Goal: Information Seeking & Learning: Learn about a topic

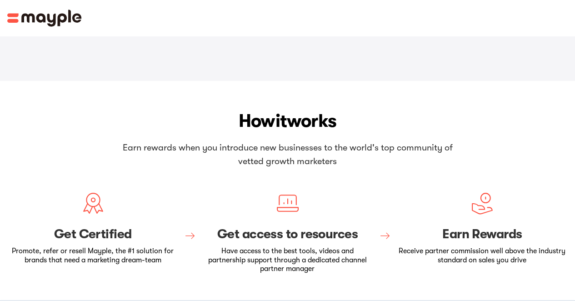
scroll to position [218, 0]
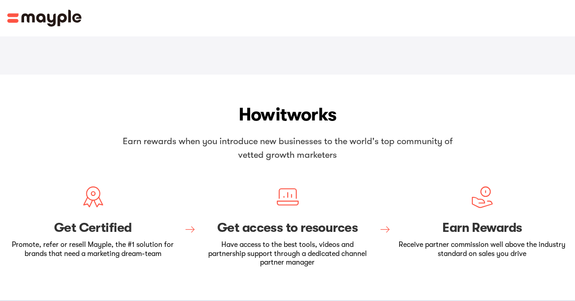
click at [95, 220] on h3 "Get Certified" at bounding box center [92, 227] width 171 height 15
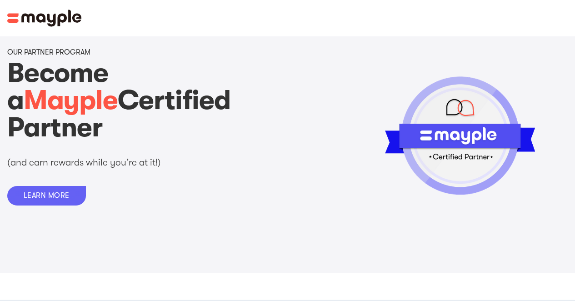
click at [58, 186] on link "LEARN MORE" at bounding box center [46, 196] width 79 height 20
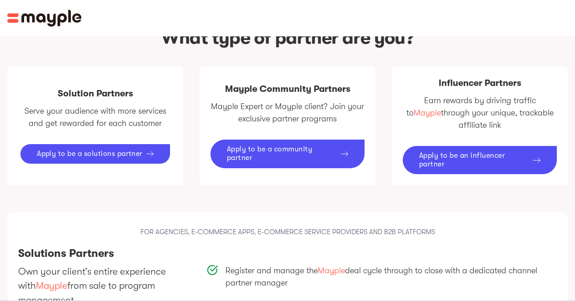
scroll to position [534, 0]
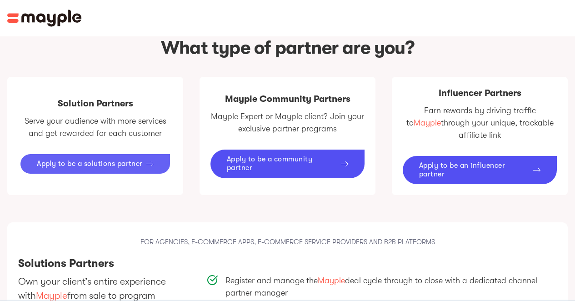
click at [61, 160] on div "Apply to be a solutions partner" at bounding box center [90, 164] width 106 height 9
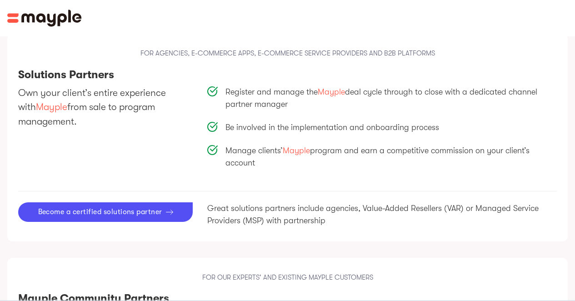
scroll to position [726, 0]
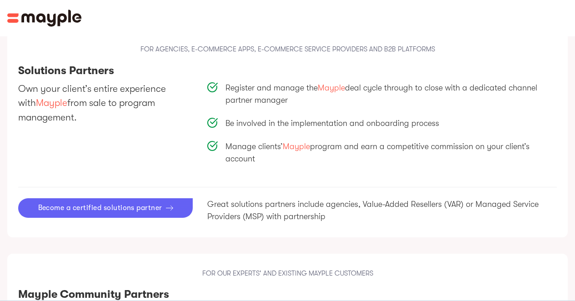
click at [123, 198] on link "Become a certified solutions partner" at bounding box center [105, 208] width 175 height 20
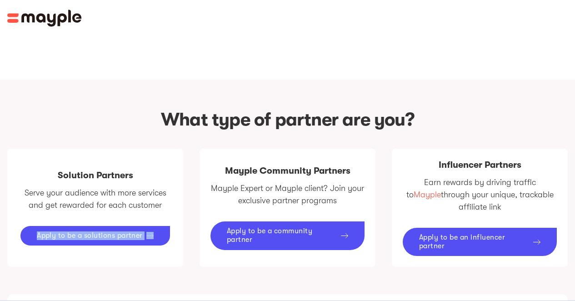
scroll to position [466, 0]
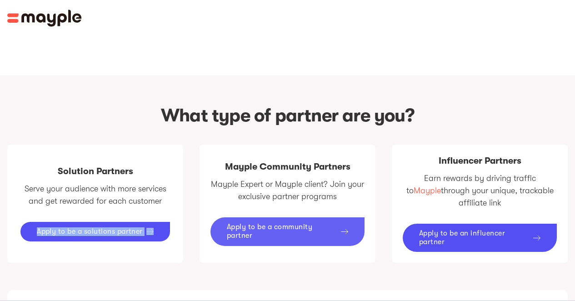
click at [267, 223] on div "Apply to be a community partner" at bounding box center [282, 231] width 110 height 17
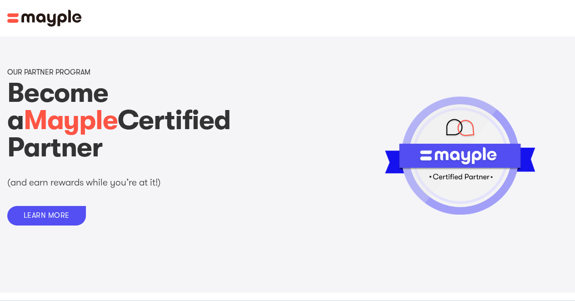
scroll to position [0, 0]
click at [33, 25] on img at bounding box center [44, 18] width 75 height 17
click at [33, 16] on img at bounding box center [44, 18] width 75 height 17
click at [19, 16] on img at bounding box center [44, 18] width 75 height 17
click at [15, 17] on img at bounding box center [44, 18] width 75 height 17
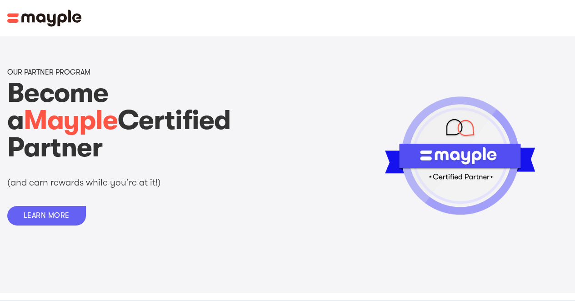
click at [43, 211] on div "LEARN MORE" at bounding box center [47, 215] width 46 height 9
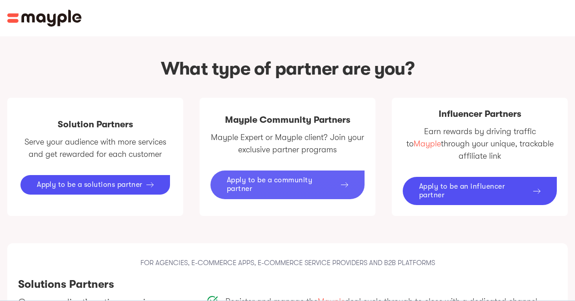
scroll to position [513, 0]
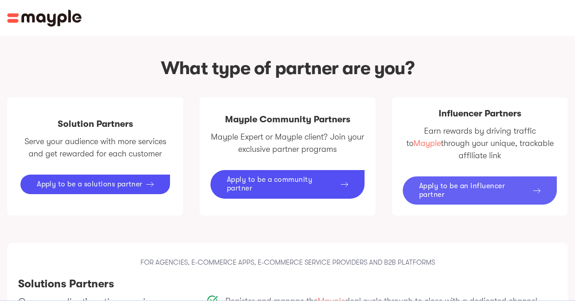
click at [423, 182] on div "Apply to be an influencer partner" at bounding box center [474, 190] width 110 height 17
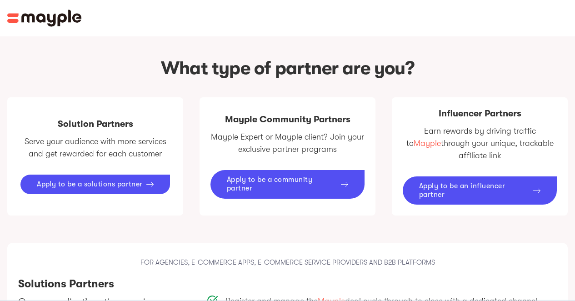
click at [67, 18] on img at bounding box center [44, 18] width 75 height 17
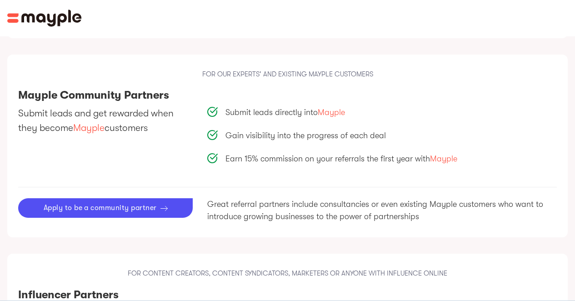
scroll to position [927, 0]
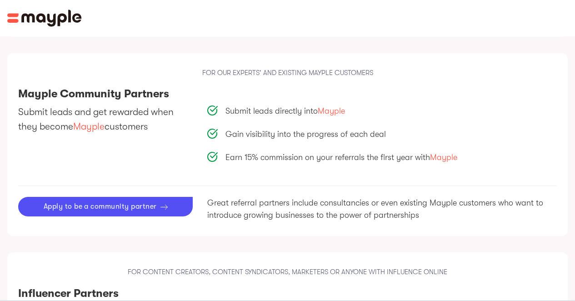
click at [95, 121] on span "Mayple" at bounding box center [88, 126] width 31 height 11
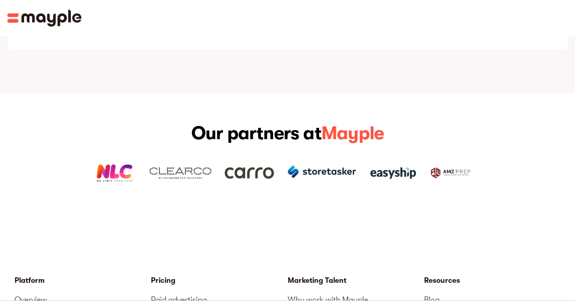
scroll to position [1596, 0]
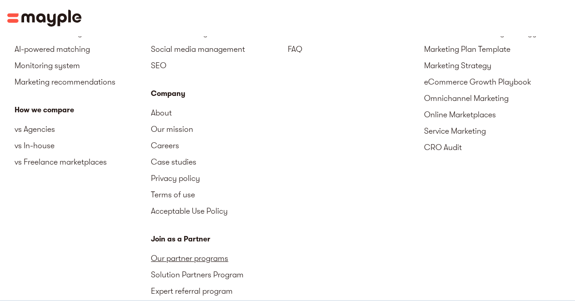
click at [215, 250] on link "Our partner programs" at bounding box center [219, 258] width 136 height 16
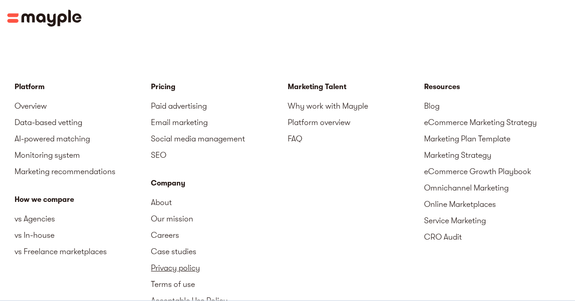
scroll to position [1506, 0]
click at [44, 243] on link "vs Freelance marketplaces" at bounding box center [83, 251] width 136 height 16
click at [44, 130] on link "AI-powered matching" at bounding box center [83, 138] width 136 height 16
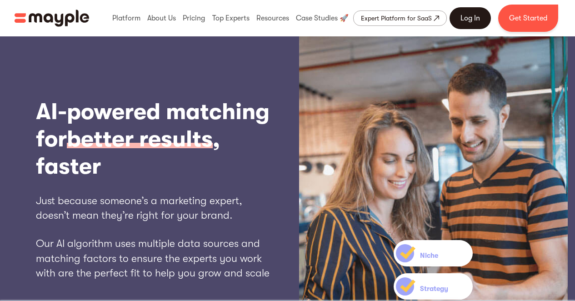
click at [482, 18] on link "Log In" at bounding box center [470, 18] width 41 height 22
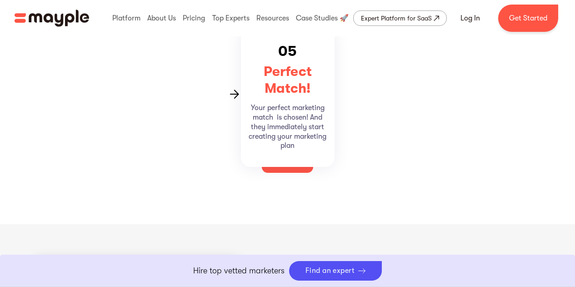
scroll to position [1461, 0]
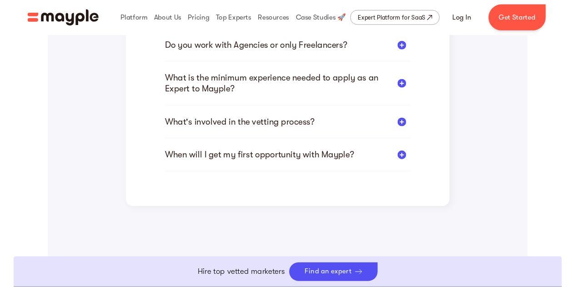
scroll to position [350, 0]
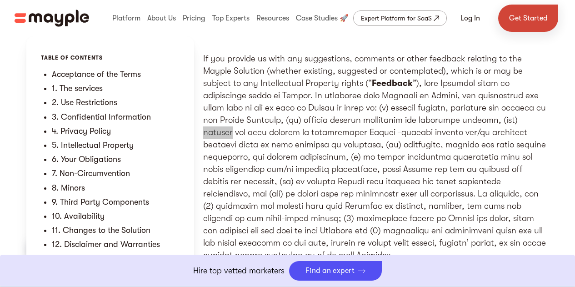
scroll to position [2231, 0]
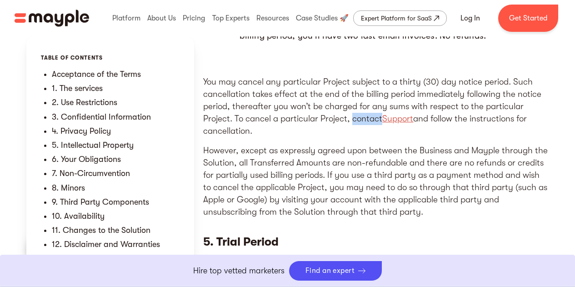
click at [407, 124] on link "Support" at bounding box center [397, 119] width 31 height 10
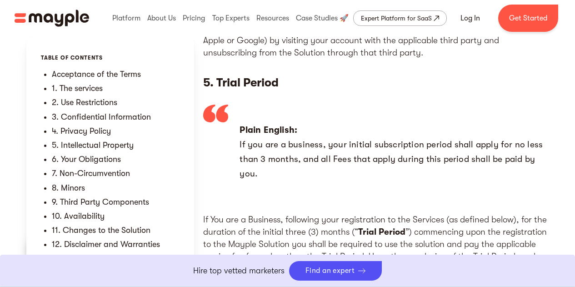
click at [282, 161] on blockquote "Plain English: If you are a business, your initial subscription period shall ap…" at bounding box center [375, 152] width 345 height 95
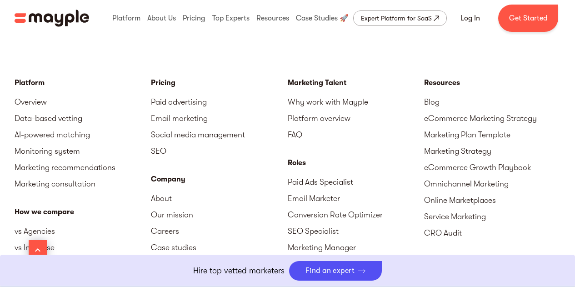
scroll to position [11191, 0]
